Goal: Task Accomplishment & Management: Manage account settings

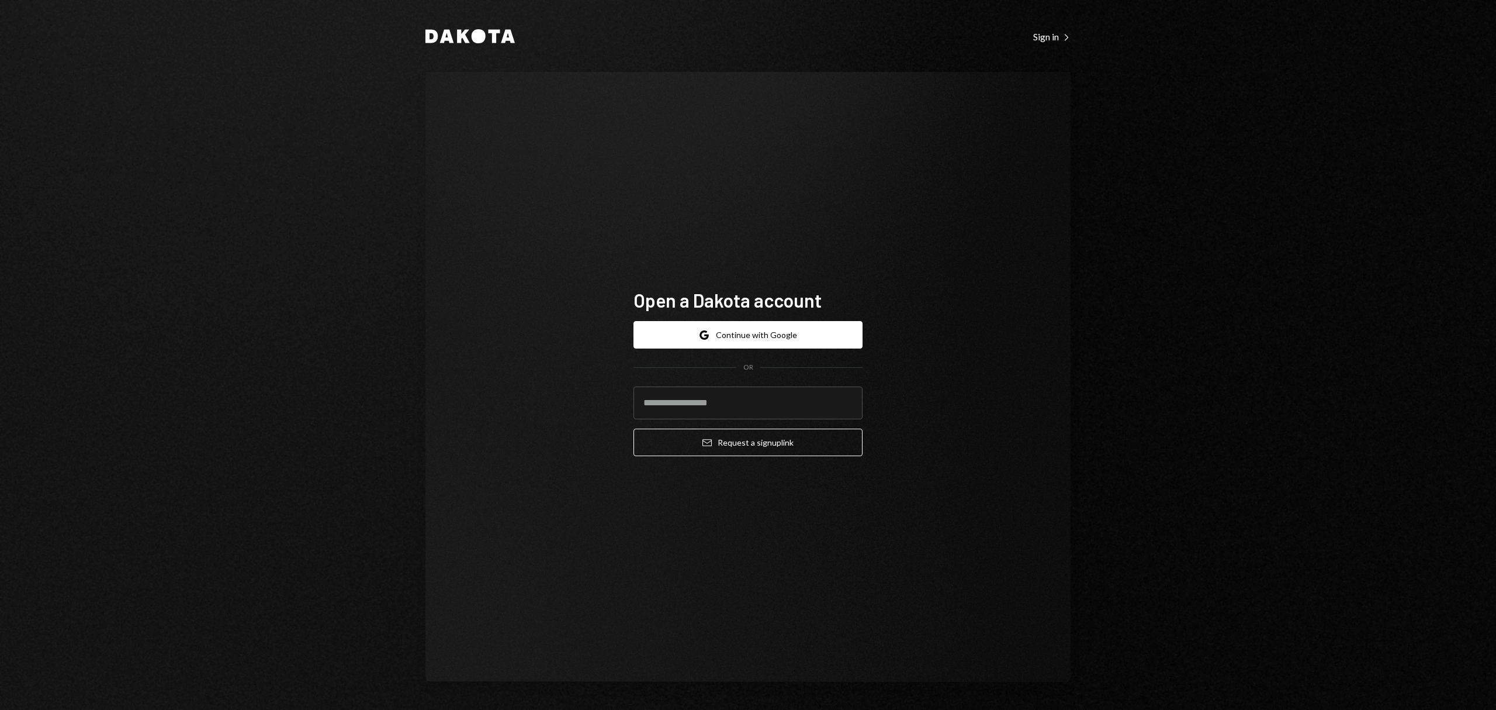
click at [759, 314] on div "Google Continue with Google OR Email Request a sign up link" at bounding box center [748, 389] width 229 height 154
click at [759, 339] on button "Google Continue with Google" at bounding box center [748, 334] width 229 height 27
click at [748, 347] on button "Google Continue with Google" at bounding box center [748, 334] width 229 height 27
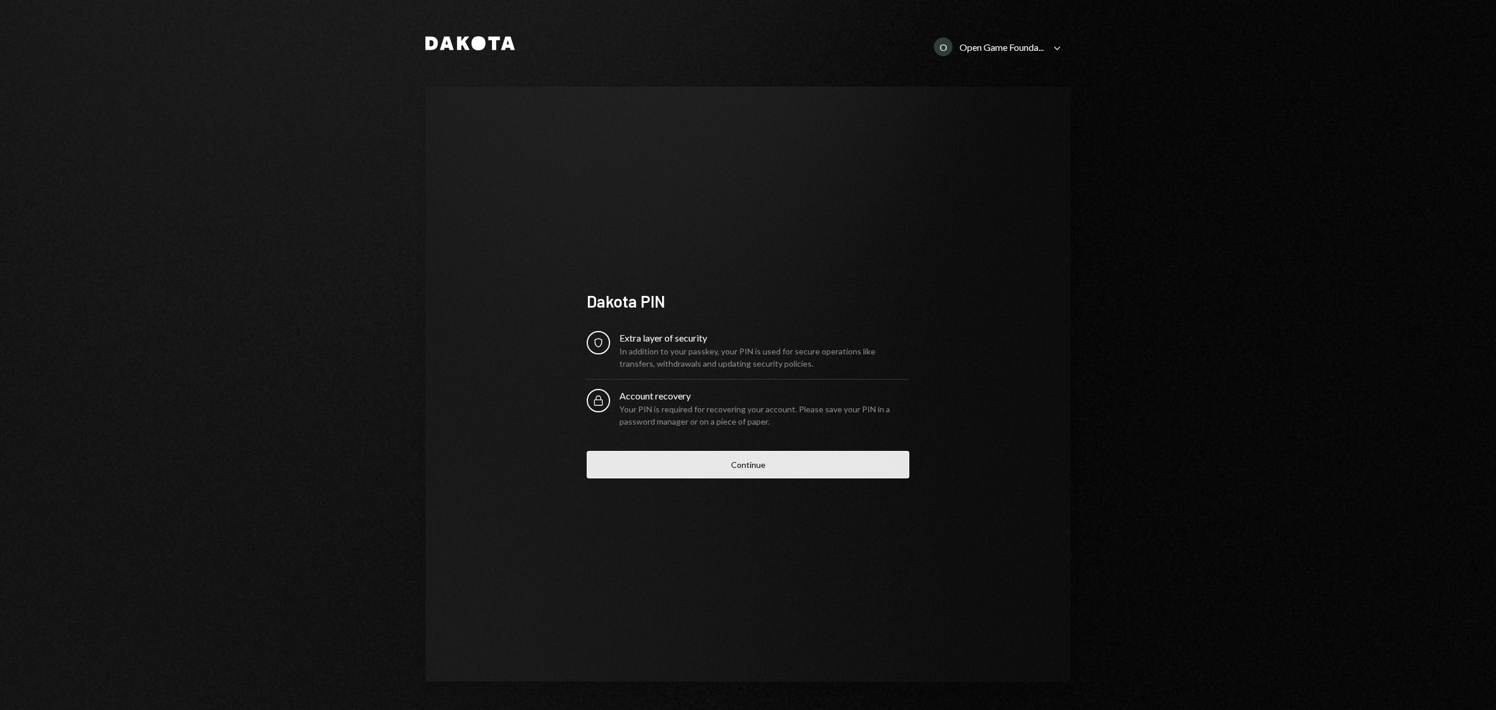
click at [751, 469] on button "Continue" at bounding box center [748, 464] width 323 height 27
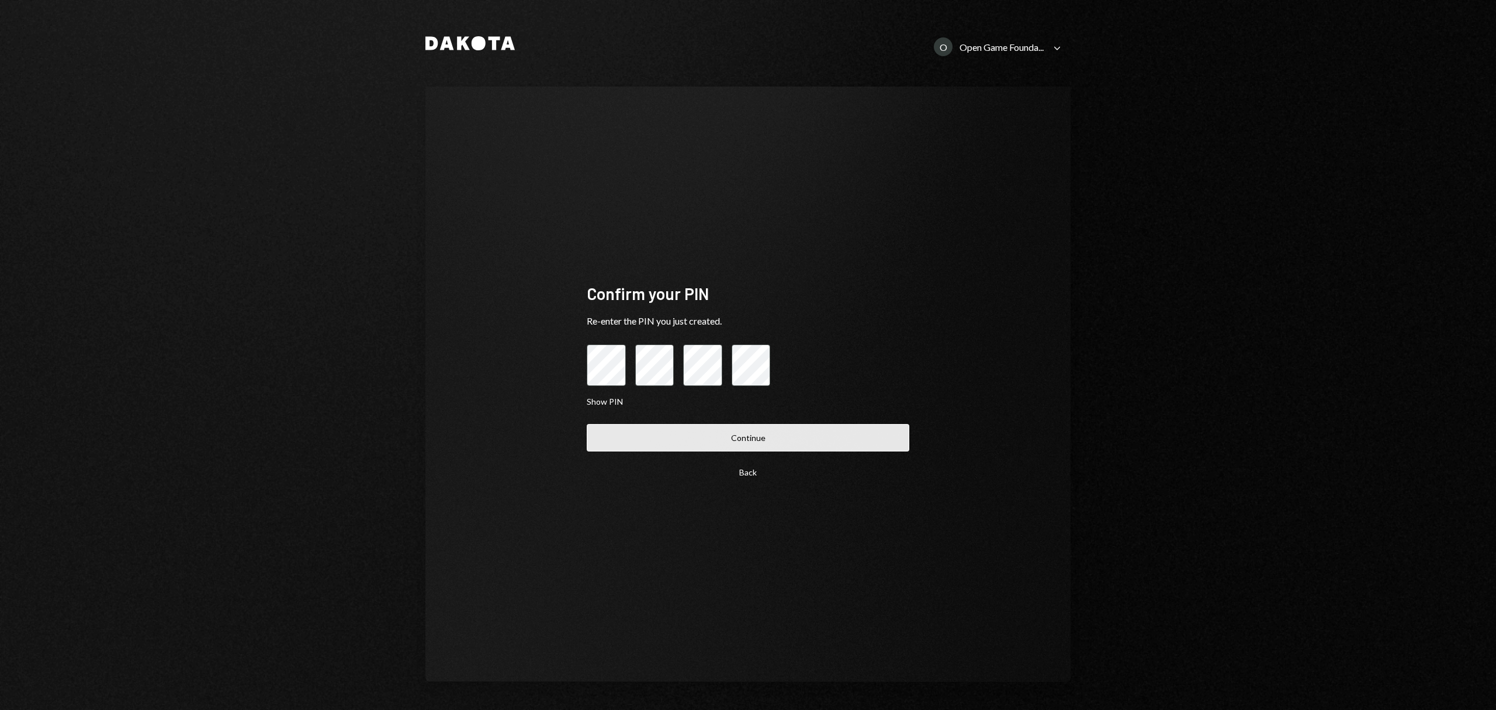
click at [732, 451] on button "Continue" at bounding box center [748, 437] width 323 height 27
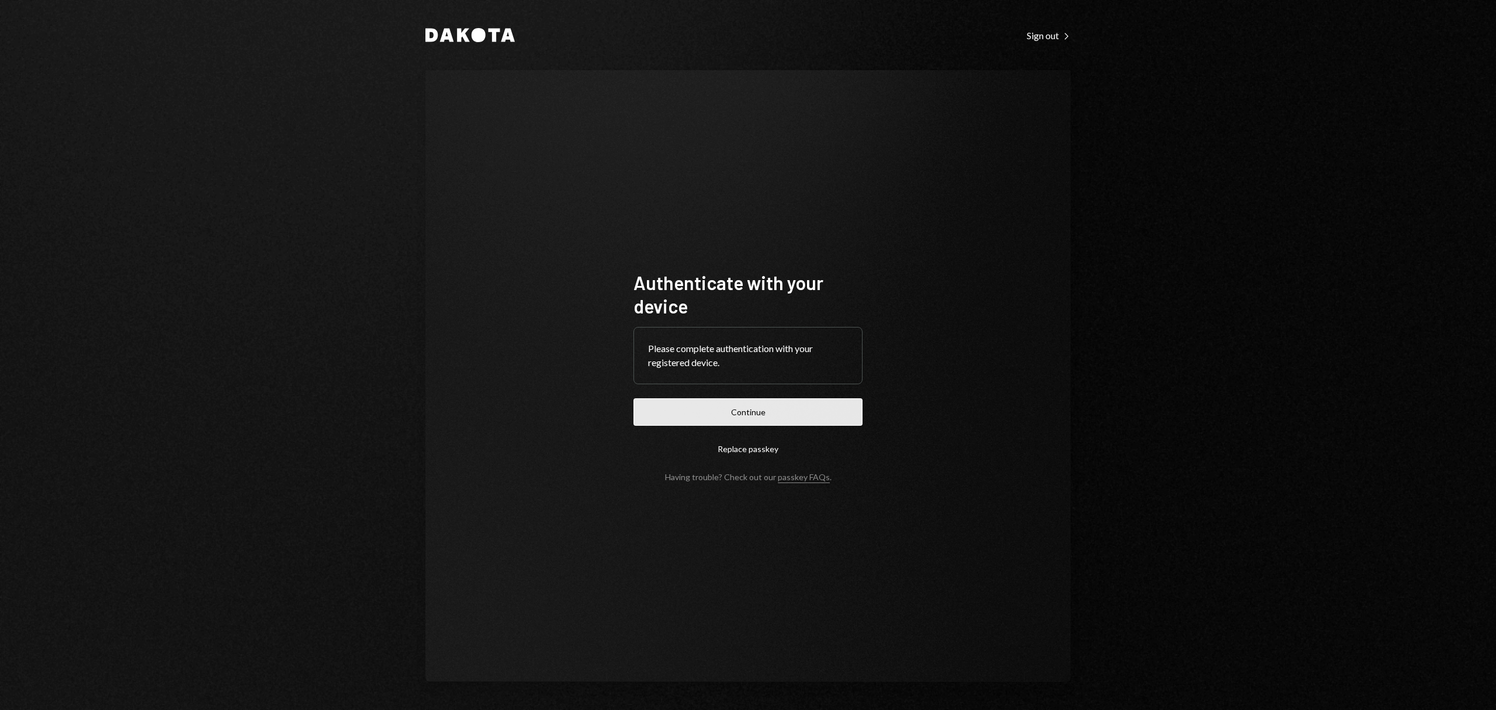
click at [754, 406] on button "Continue" at bounding box center [748, 411] width 229 height 27
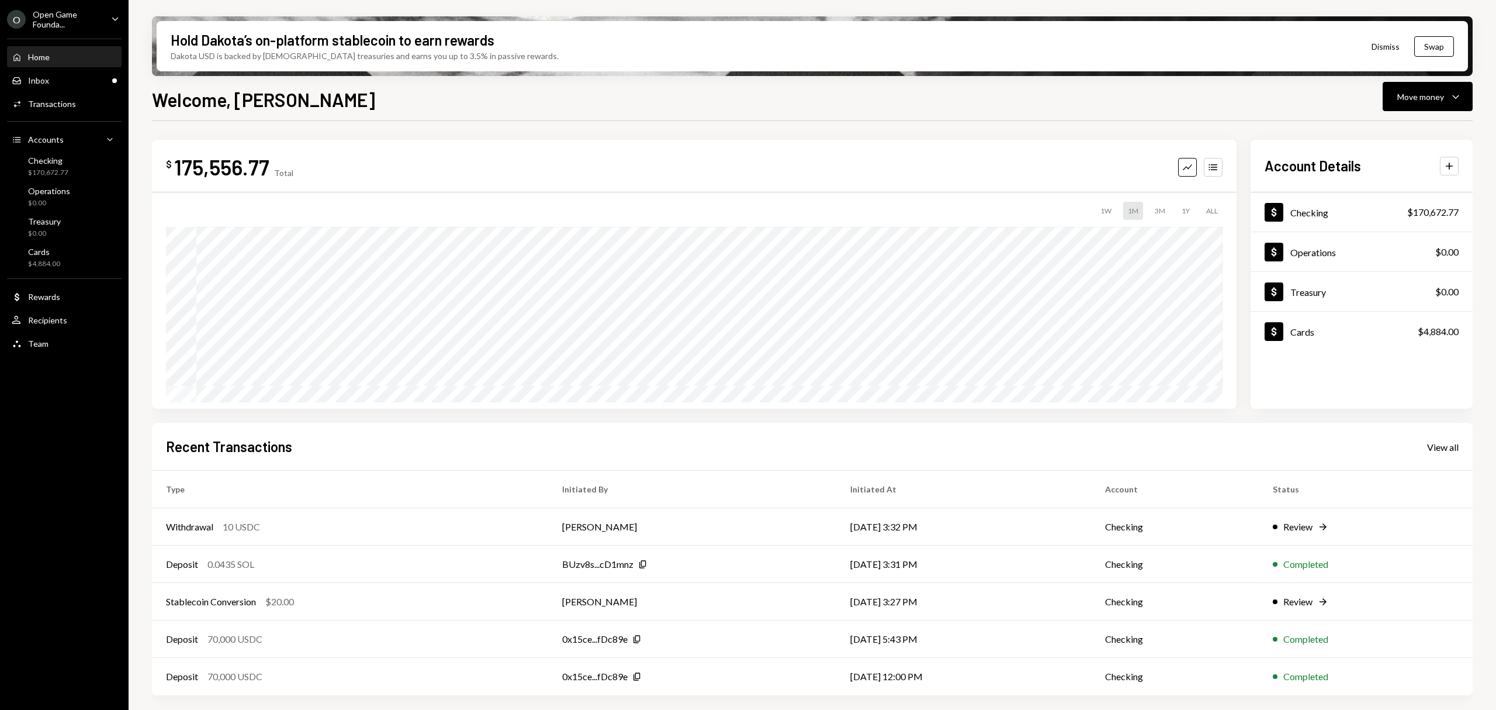
click at [104, 15] on div "O Open Game Founda... Caret Down" at bounding box center [64, 19] width 129 height 20
click at [683, 131] on div "$ 175,556.77 Total Graph Accounts 1W 1M 3M 1Y ALL Account Details Plus Dollar C…" at bounding box center [812, 419] width 1321 height 597
click at [50, 75] on div "Inbox Inbox" at bounding box center [64, 80] width 105 height 11
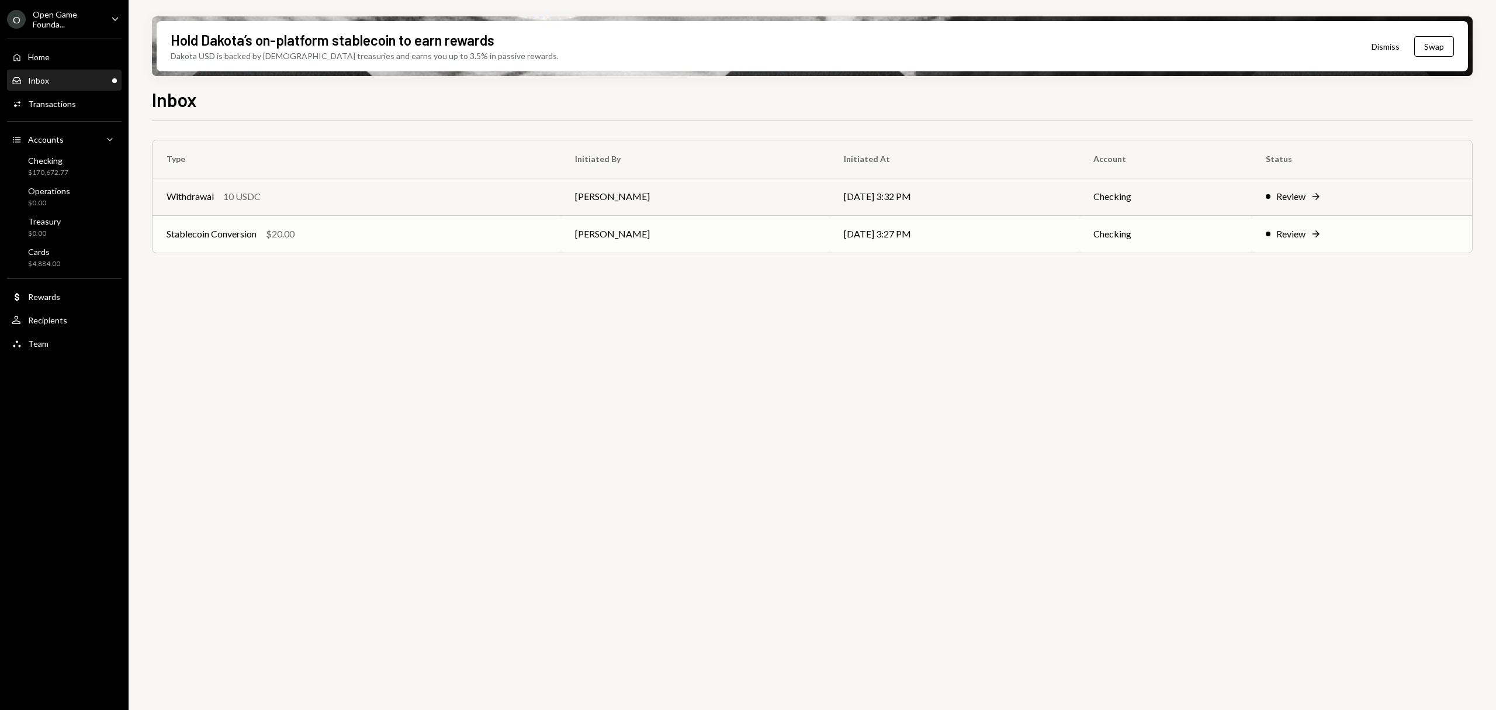
click at [1287, 235] on div "Review" at bounding box center [1291, 234] width 29 height 14
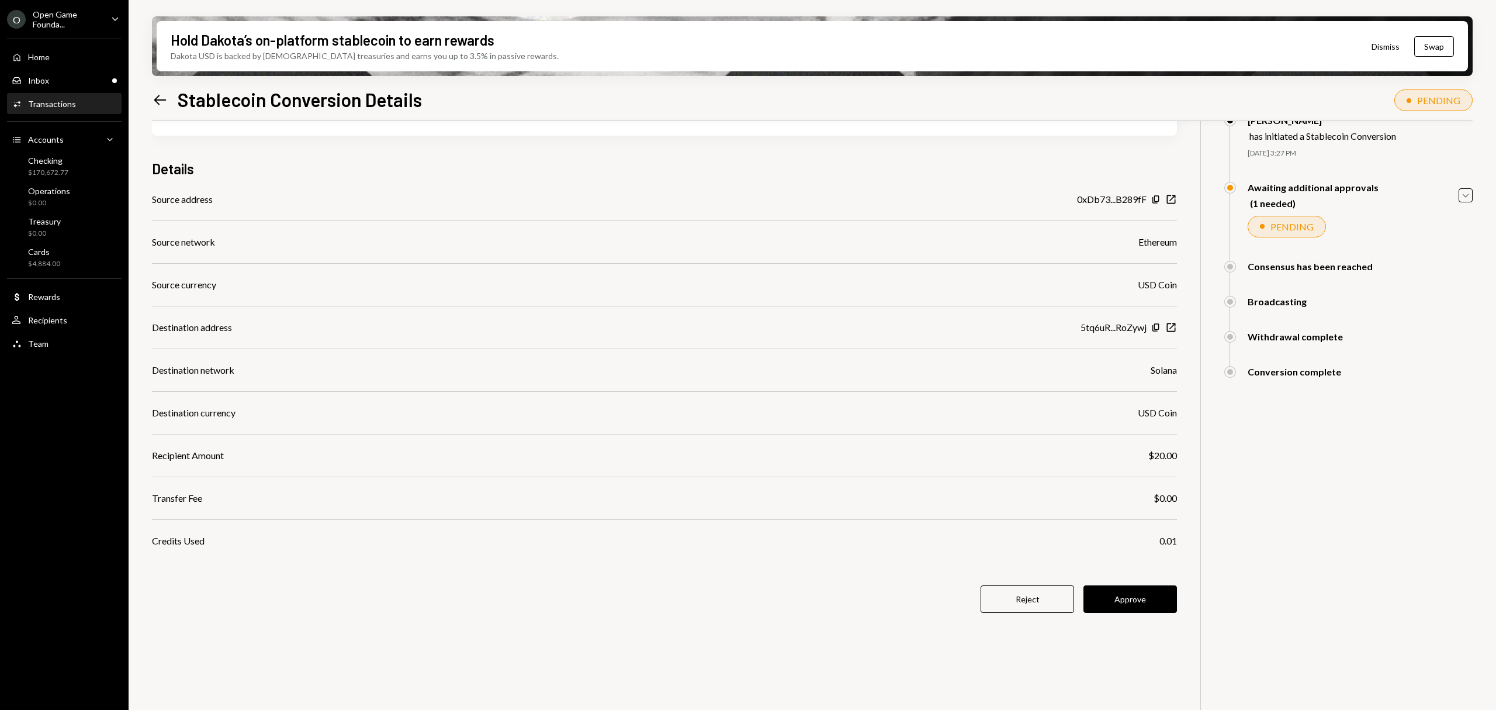
scroll to position [64, 0]
click at [157, 103] on icon at bounding box center [160, 100] width 12 height 10
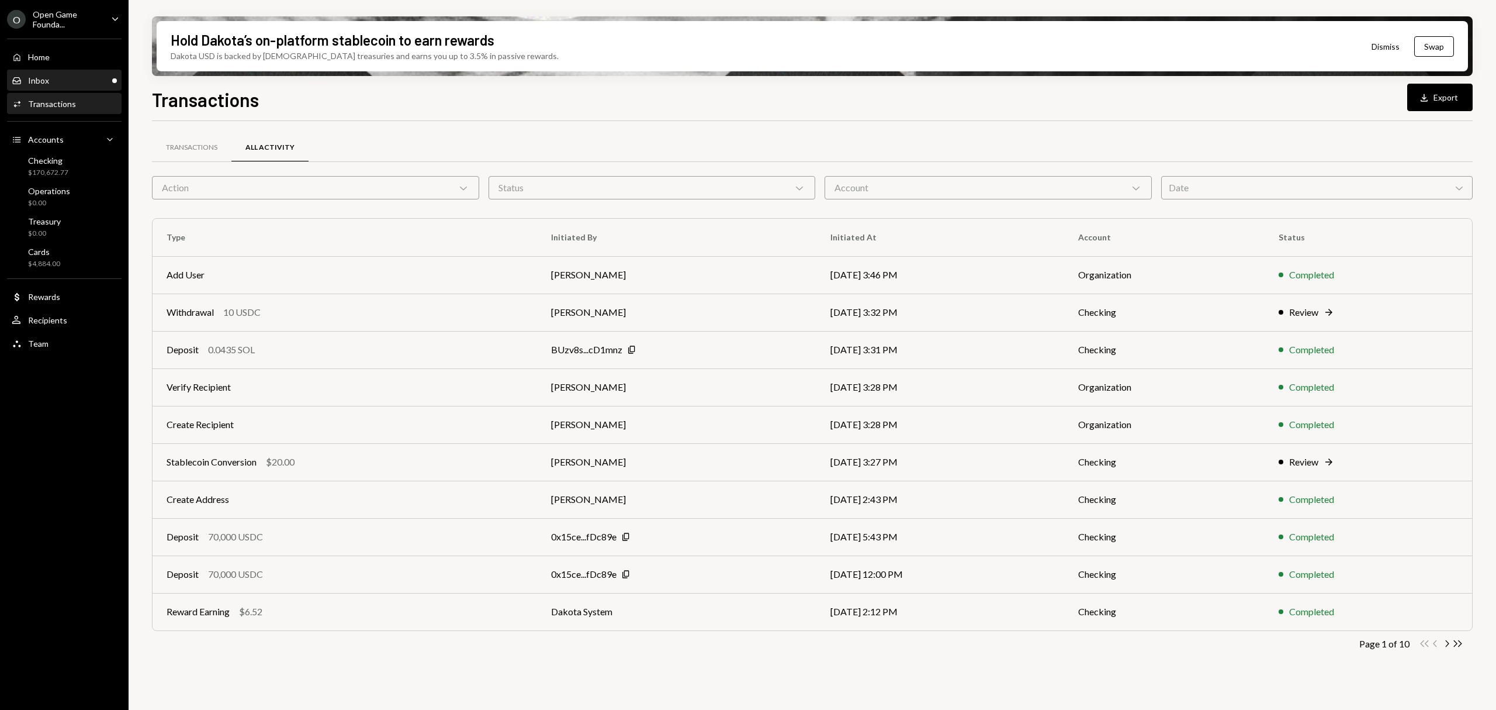
click at [99, 79] on div "Inbox Inbox" at bounding box center [64, 80] width 105 height 11
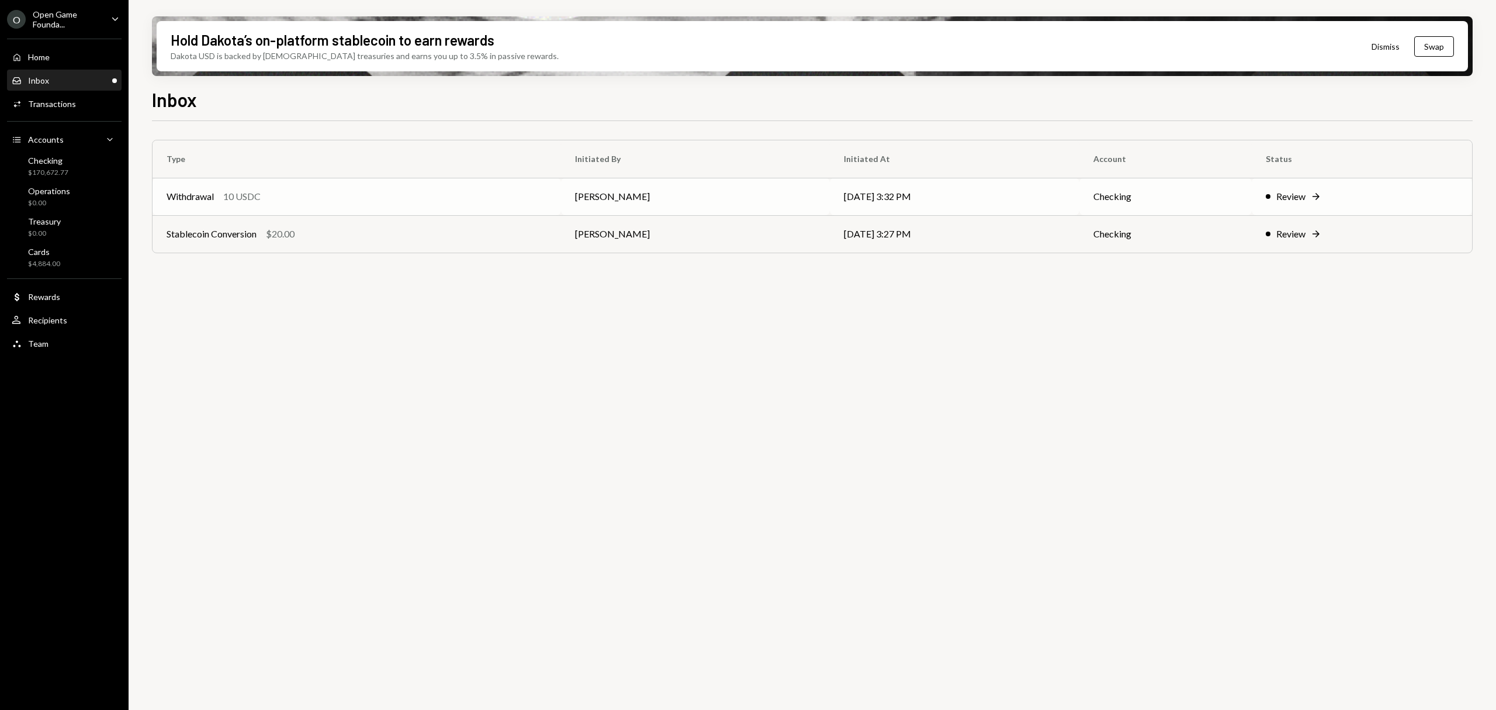
click at [756, 200] on td "[PERSON_NAME]" at bounding box center [695, 196] width 269 height 37
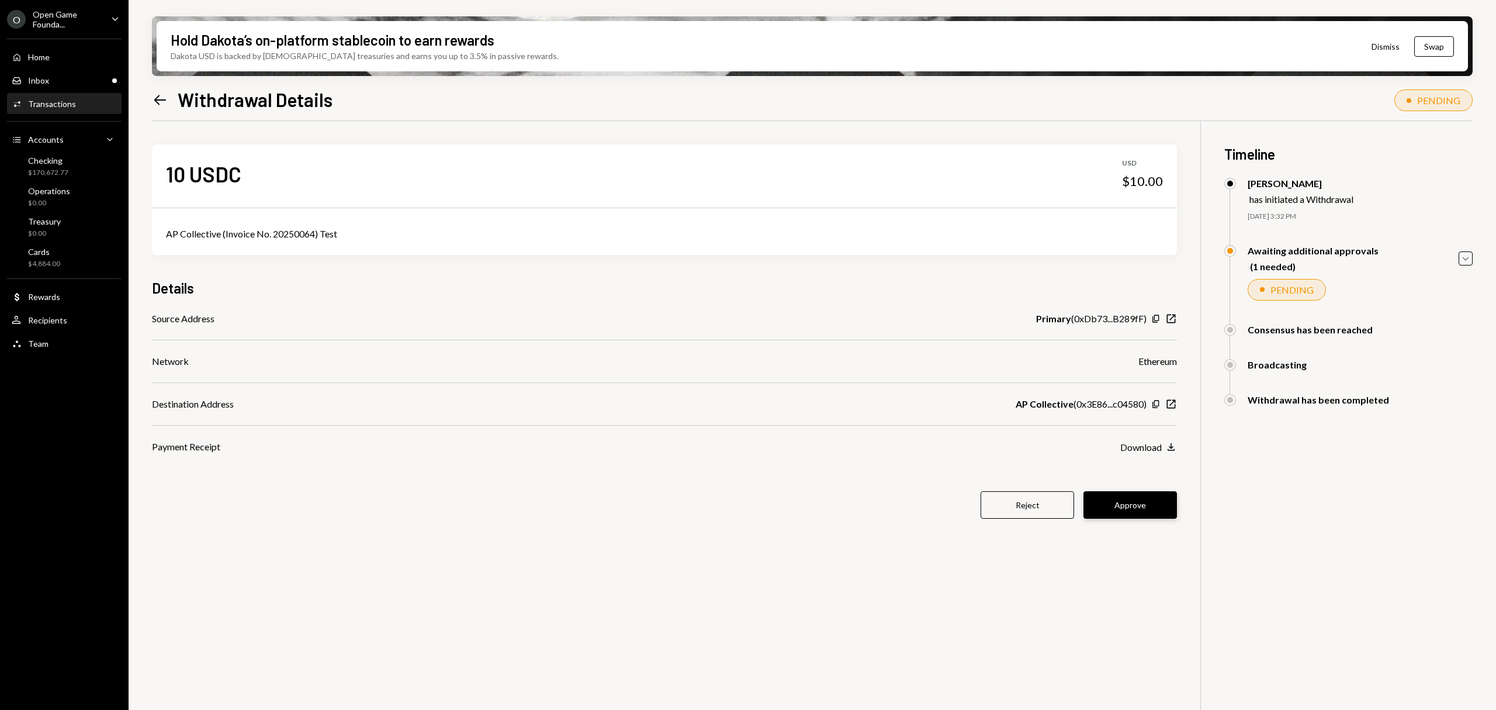
click at [1128, 504] on button "Approve" at bounding box center [1131, 504] width 94 height 27
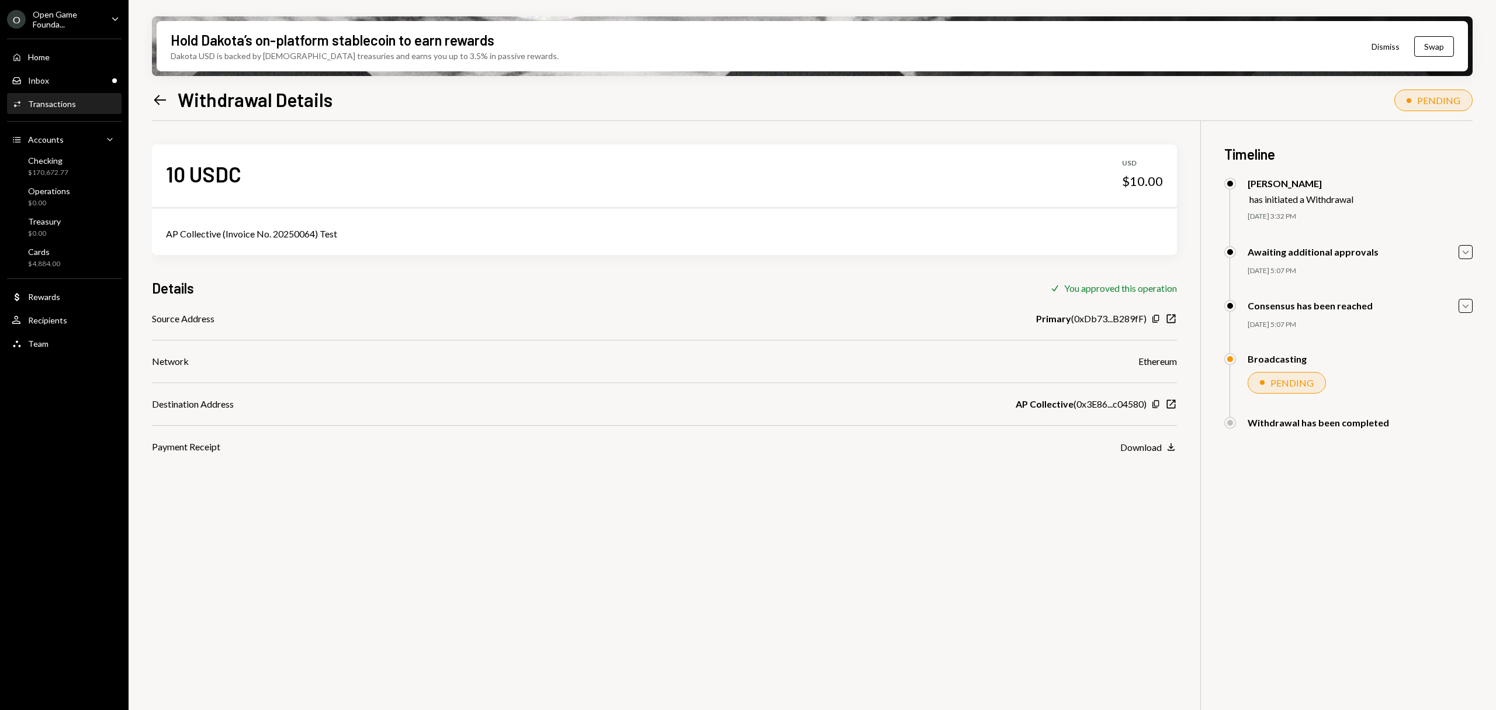
click at [164, 94] on icon "Left Arrow" at bounding box center [160, 100] width 16 height 16
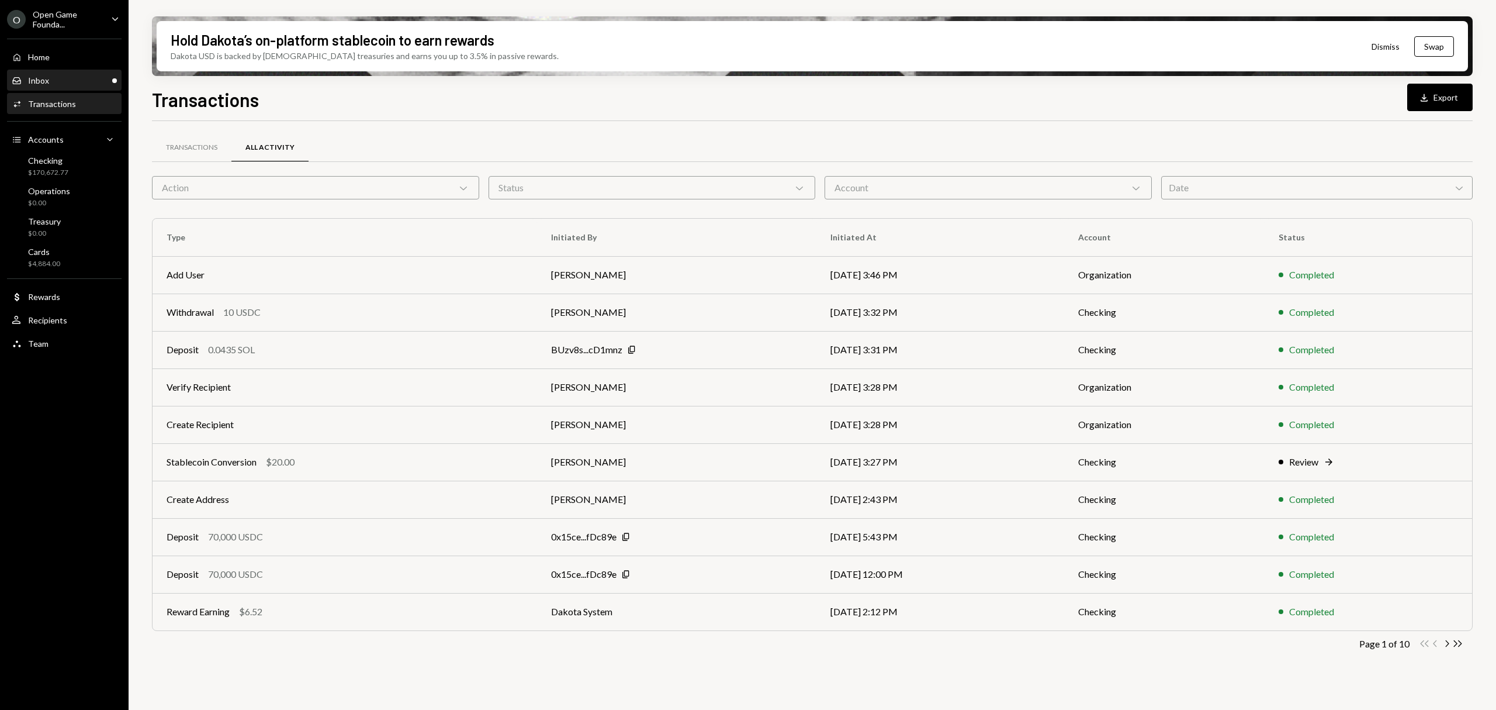
click at [82, 78] on div "Inbox Inbox" at bounding box center [64, 80] width 105 height 11
